Goal: Transaction & Acquisition: Download file/media

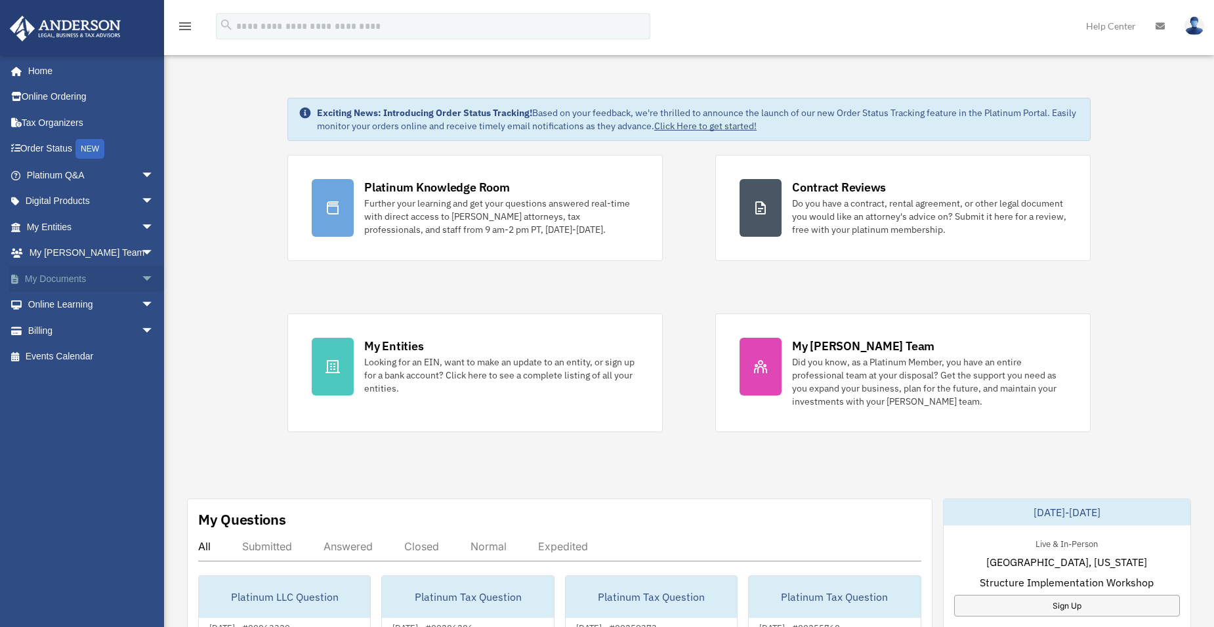
click at [75, 278] on link "My Documents arrow_drop_down" at bounding box center [91, 279] width 165 height 26
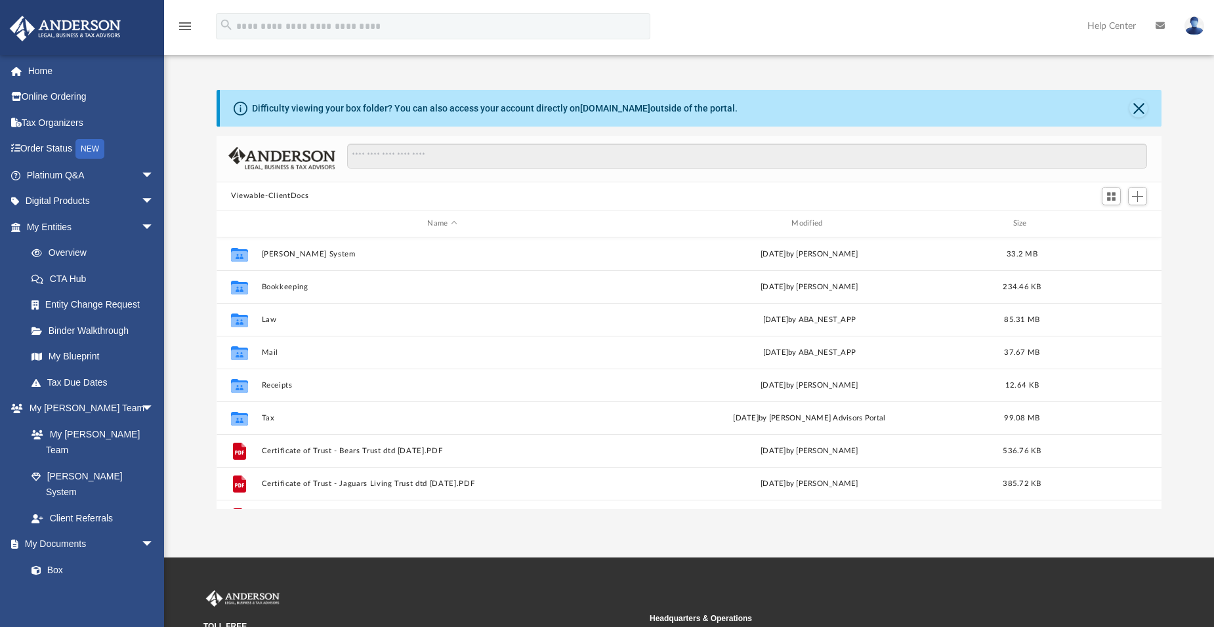
scroll to position [289, 935]
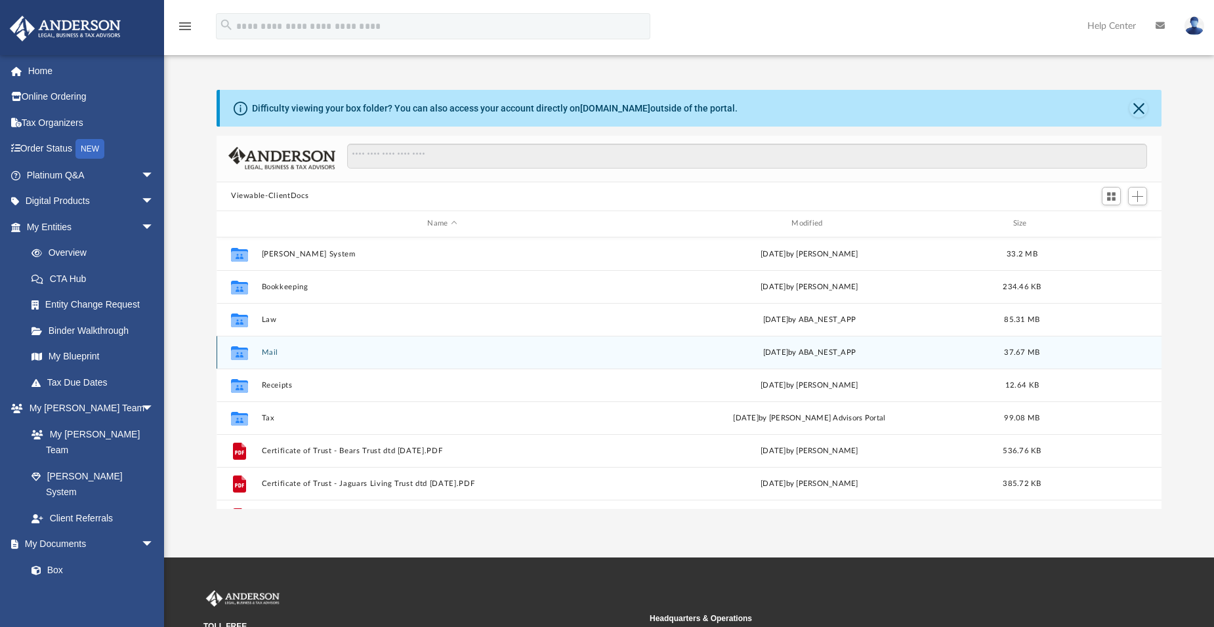
click at [271, 350] on button "Mail" at bounding box center [442, 352] width 361 height 9
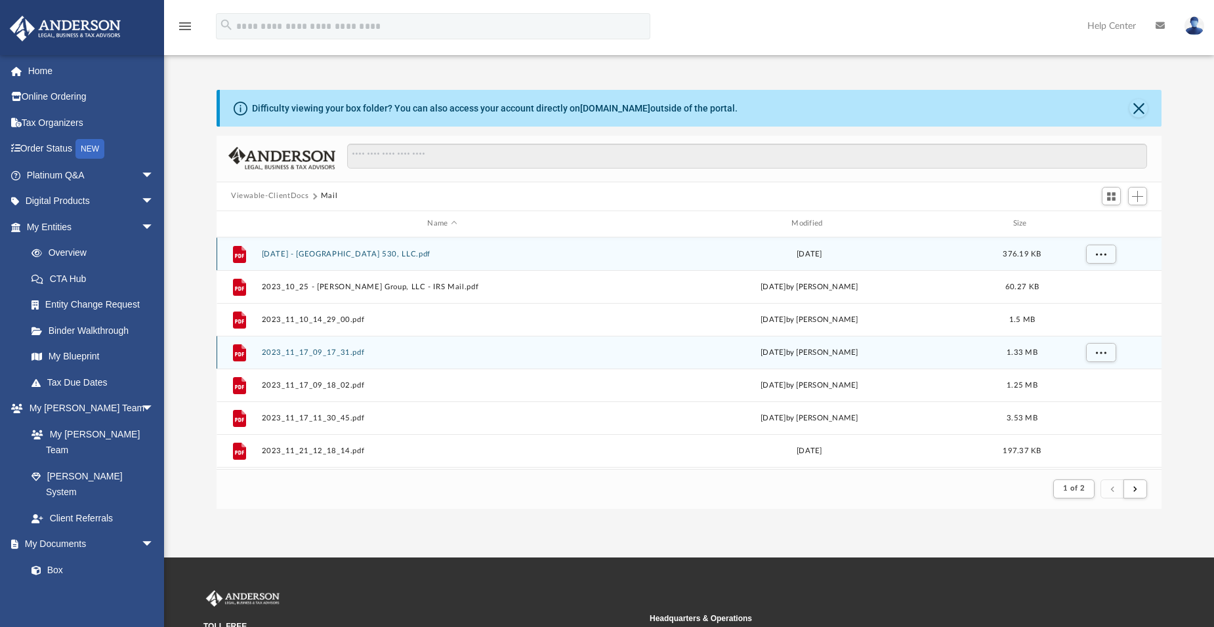
scroll to position [248, 935]
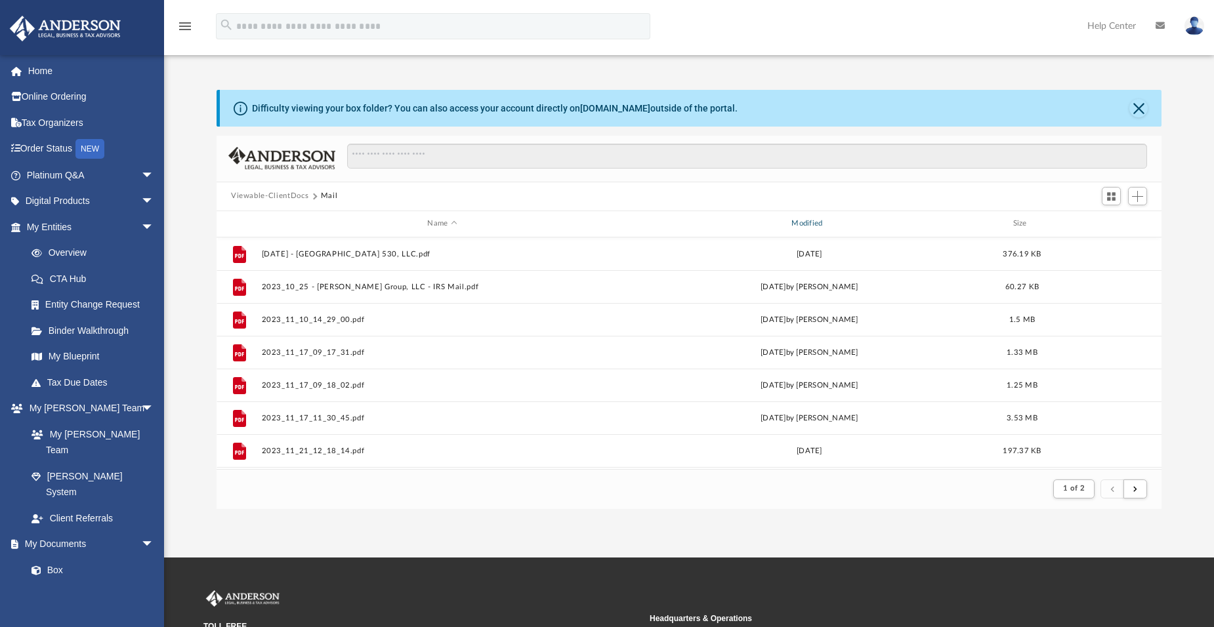
click at [806, 224] on div "Modified" at bounding box center [808, 224] width 361 height 12
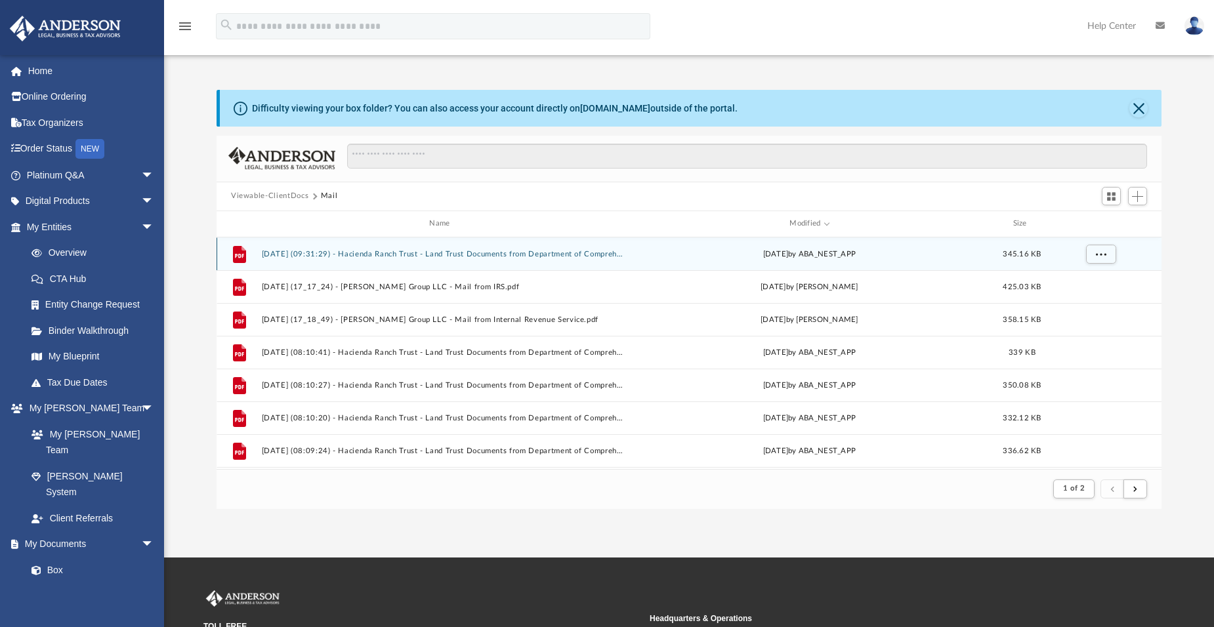
click at [480, 253] on button "2025.08.14 (09:31:29) - Hacienda Ranch Trust - Land Trust Documents from Depart…" at bounding box center [442, 253] width 361 height 9
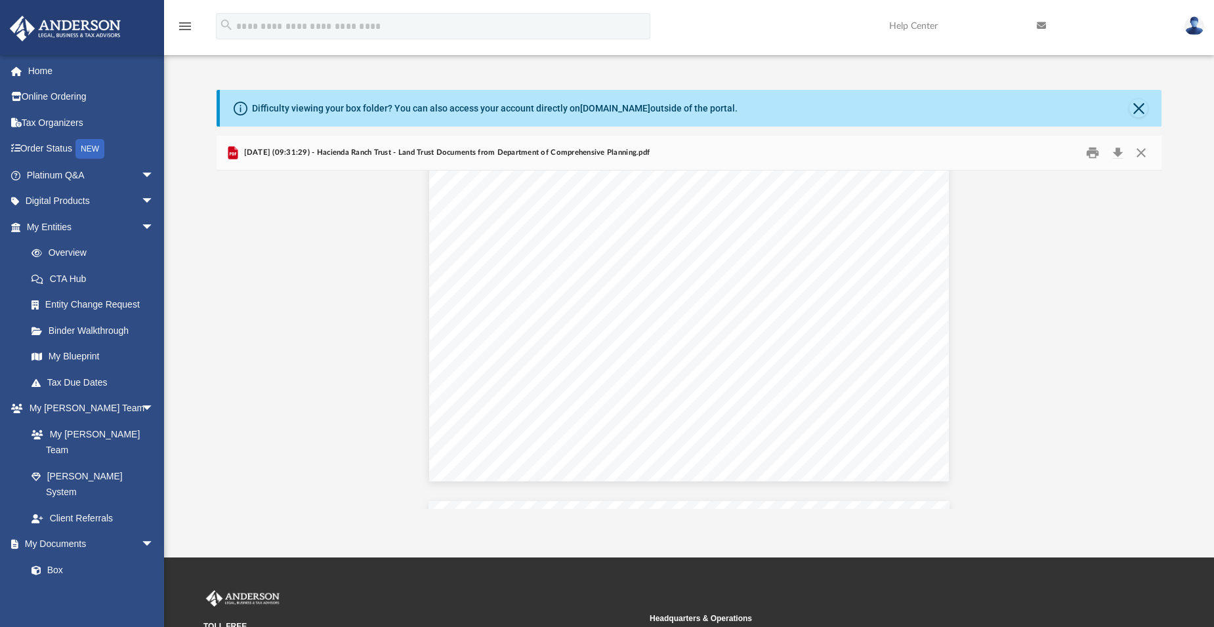
scroll to position [0, 0]
click at [1142, 152] on button "Close" at bounding box center [1141, 152] width 24 height 20
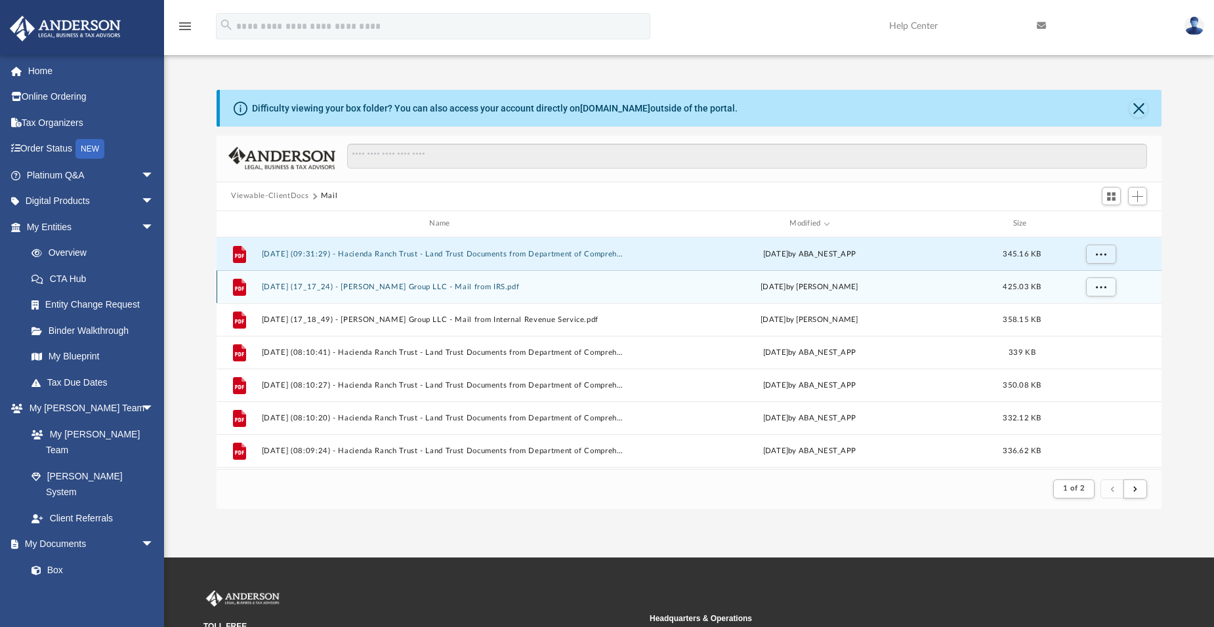
click at [386, 287] on button "2025.07.21 (17_17_24) - Chong Miller Group LLC - Mail from IRS.pdf" at bounding box center [442, 286] width 361 height 9
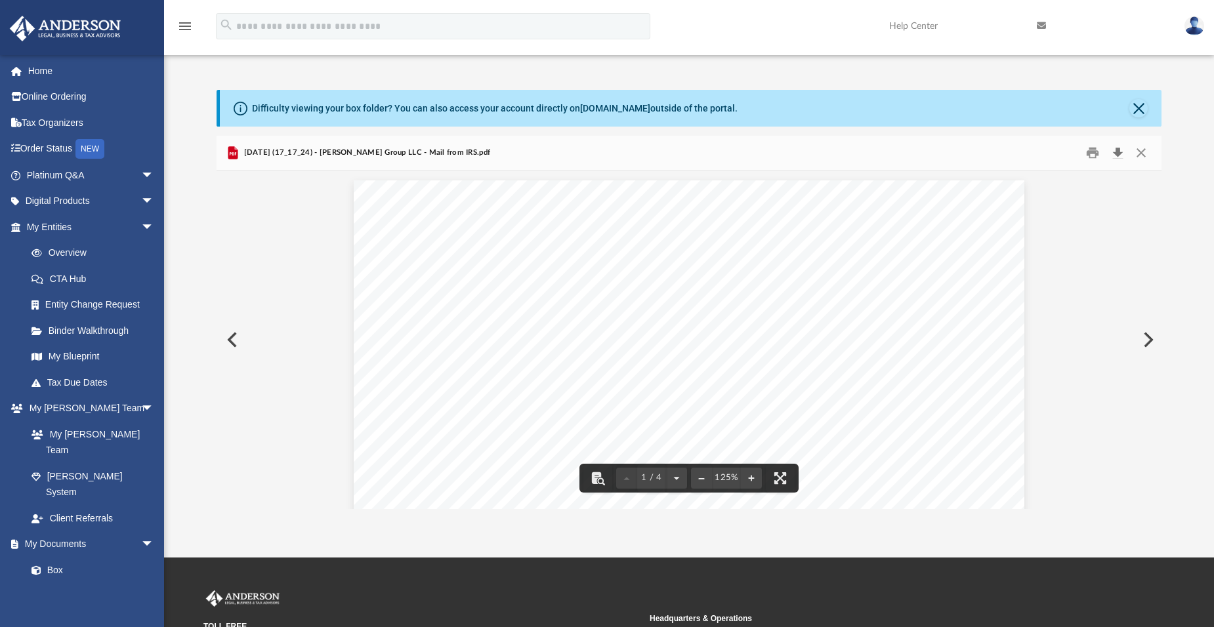
click at [1122, 155] on button "Download" at bounding box center [1117, 152] width 24 height 20
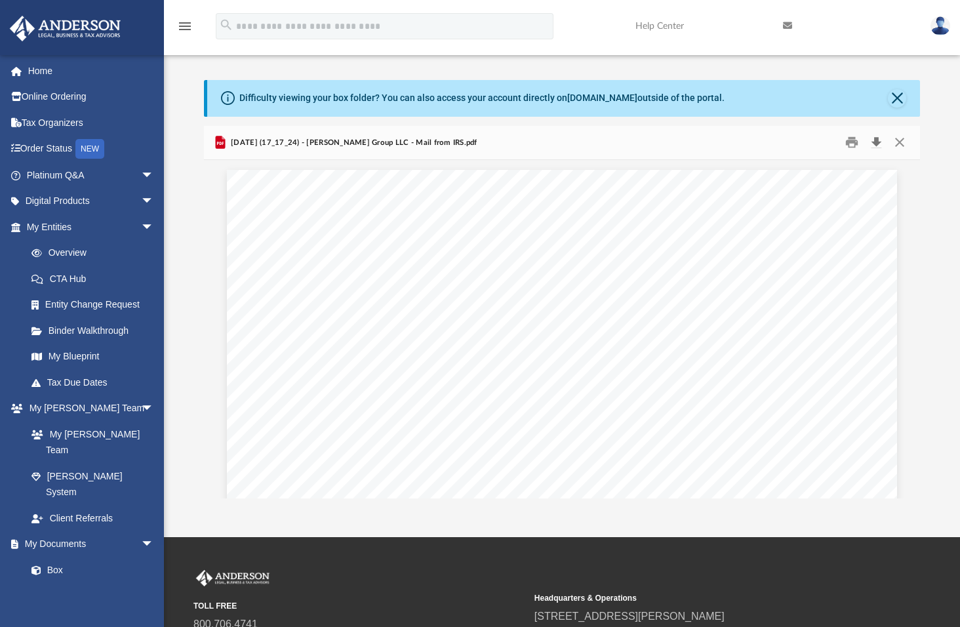
scroll to position [248, 707]
click at [899, 144] on button "Close" at bounding box center [900, 143] width 24 height 20
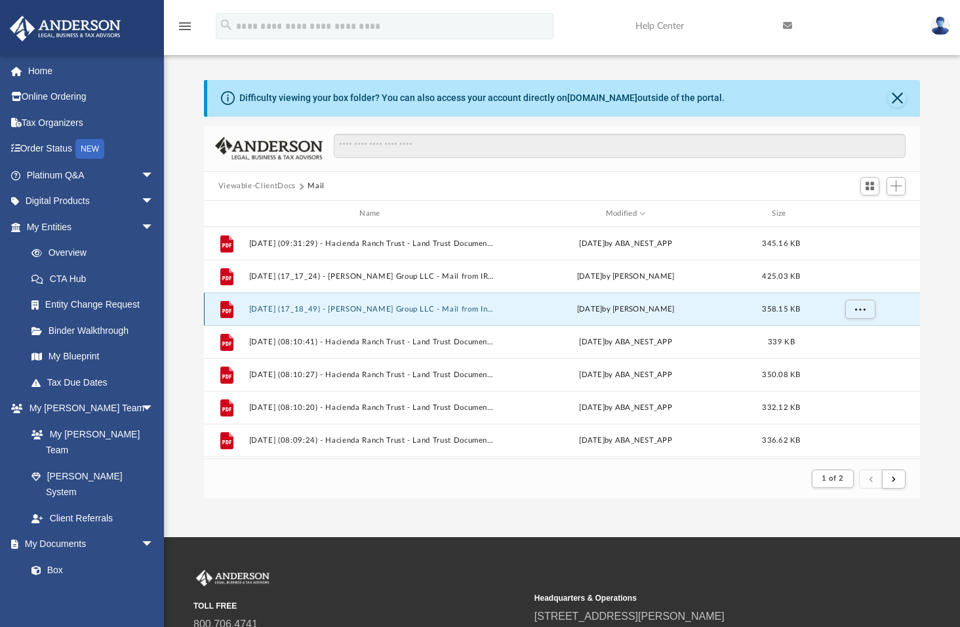
click at [417, 305] on button "2025.07.21 (17_18_49) - Chong Miller Group LLC - Mail from Internal Revenue Ser…" at bounding box center [372, 309] width 247 height 9
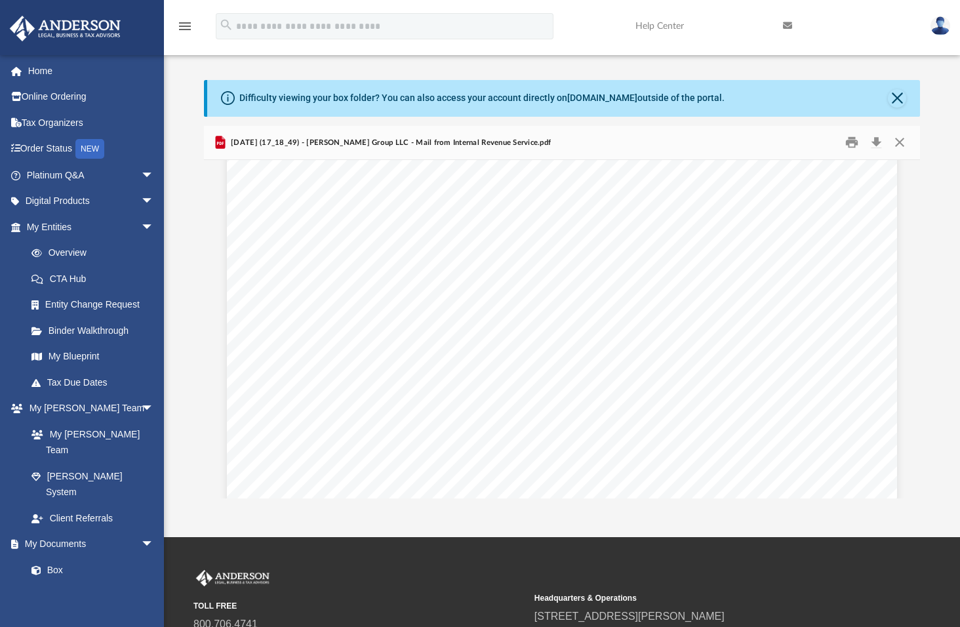
scroll to position [0, 0]
click at [876, 142] on button "Download" at bounding box center [877, 143] width 24 height 20
click at [899, 142] on button "Close" at bounding box center [900, 143] width 24 height 20
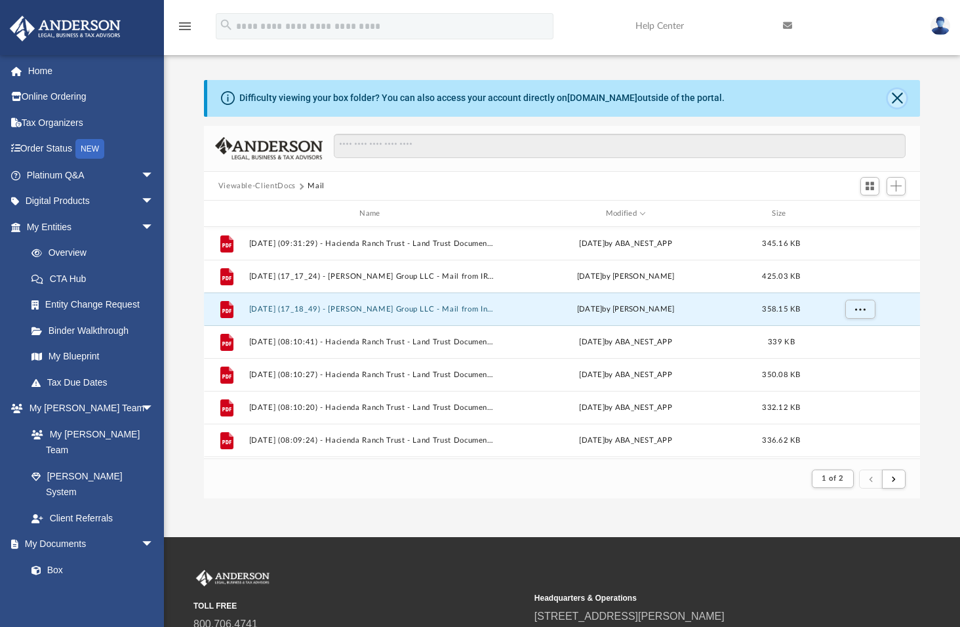
click at [902, 98] on button "Close" at bounding box center [897, 98] width 18 height 18
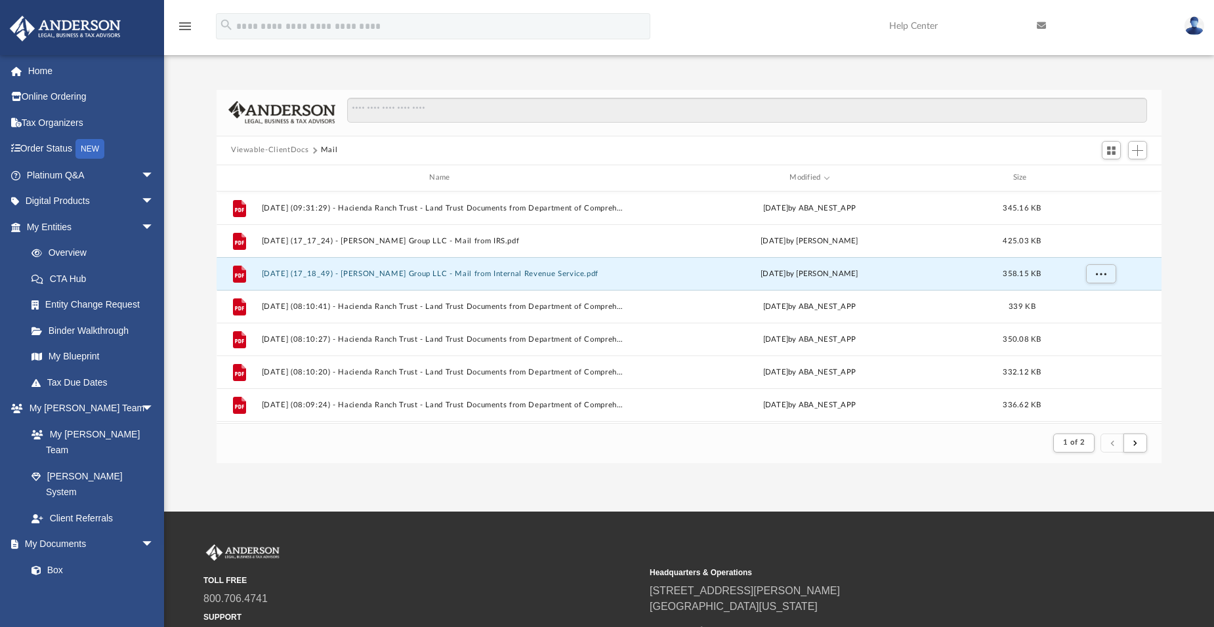
scroll to position [10, 10]
click at [41, 72] on link "Home" at bounding box center [91, 71] width 165 height 26
